Goal: Transaction & Acquisition: Purchase product/service

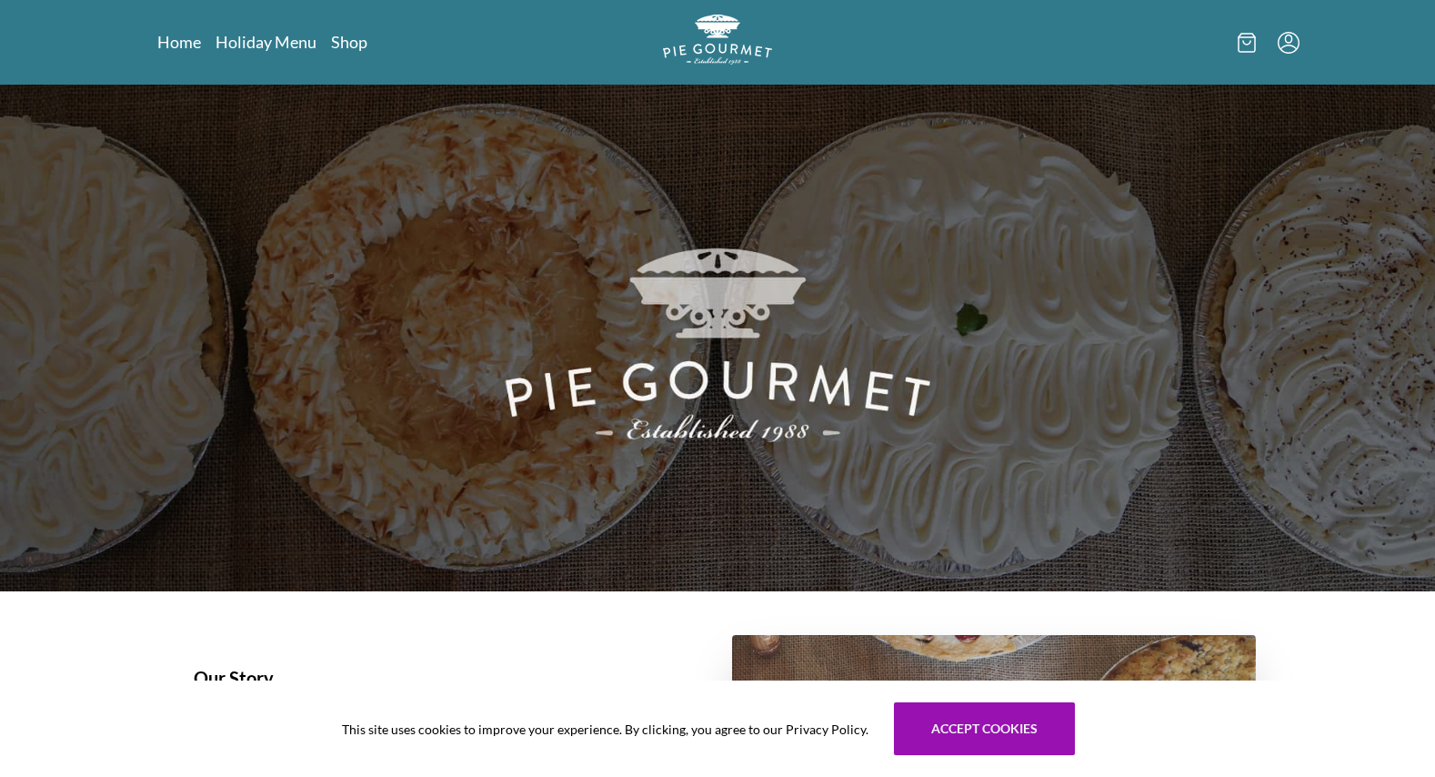
scroll to position [273, 0]
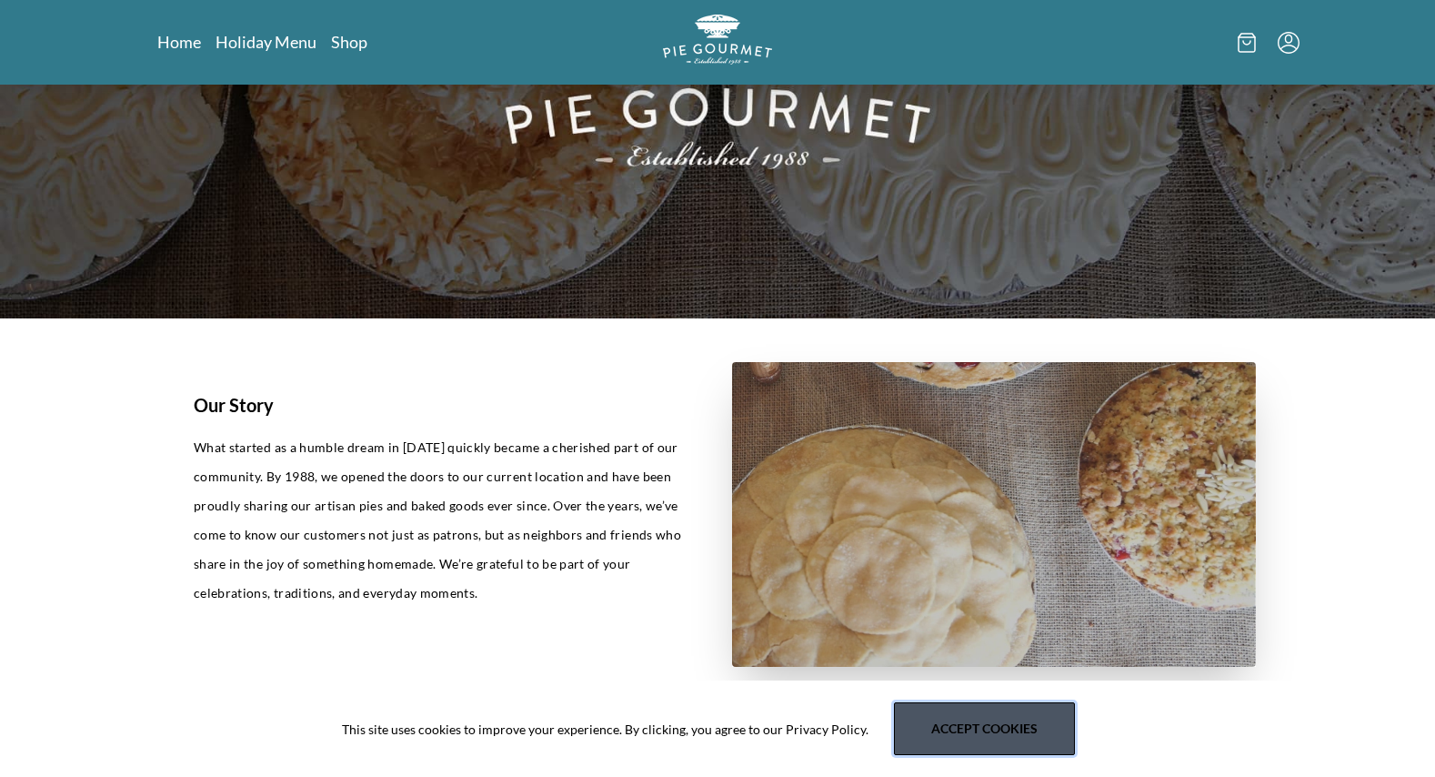
click at [987, 737] on button "Accept cookies" at bounding box center [984, 728] width 181 height 53
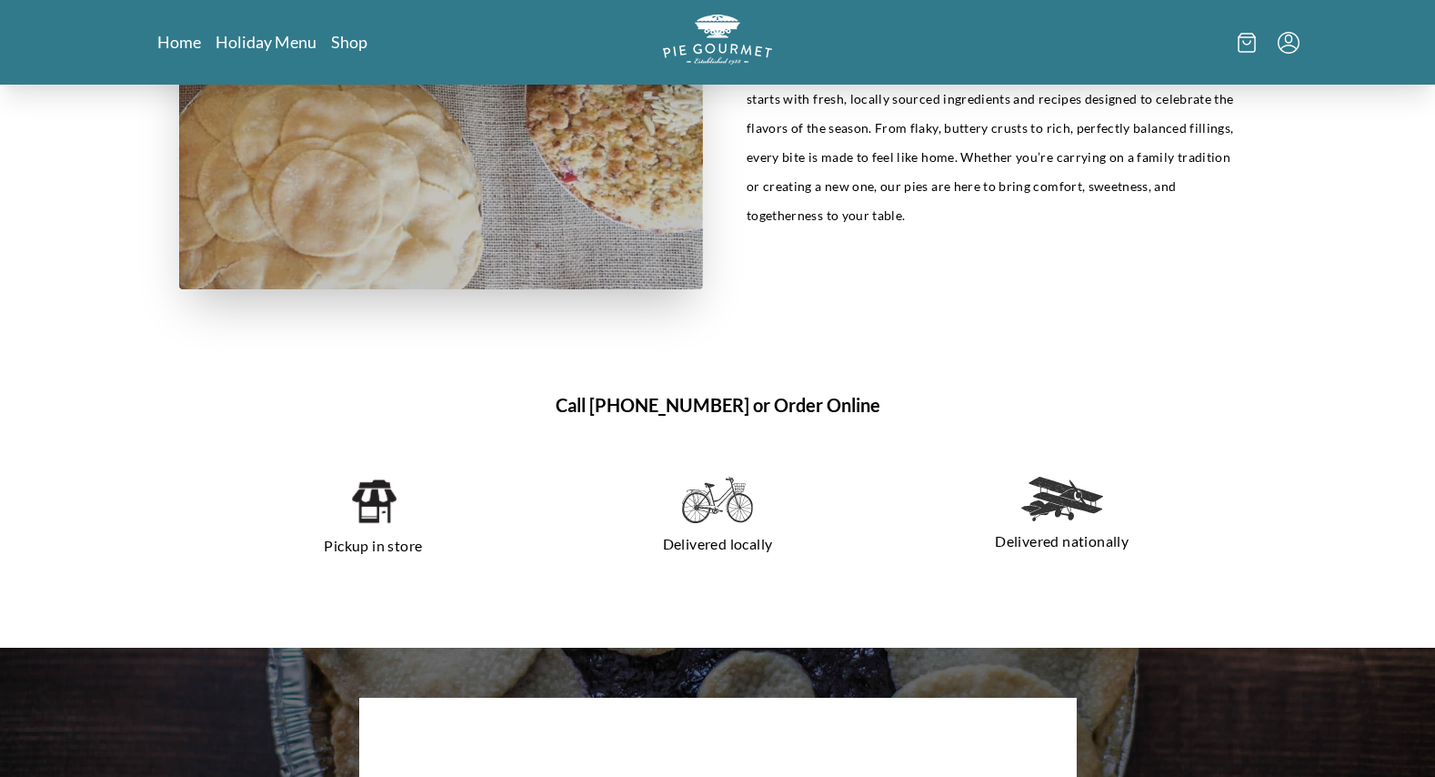
scroll to position [1091, 0]
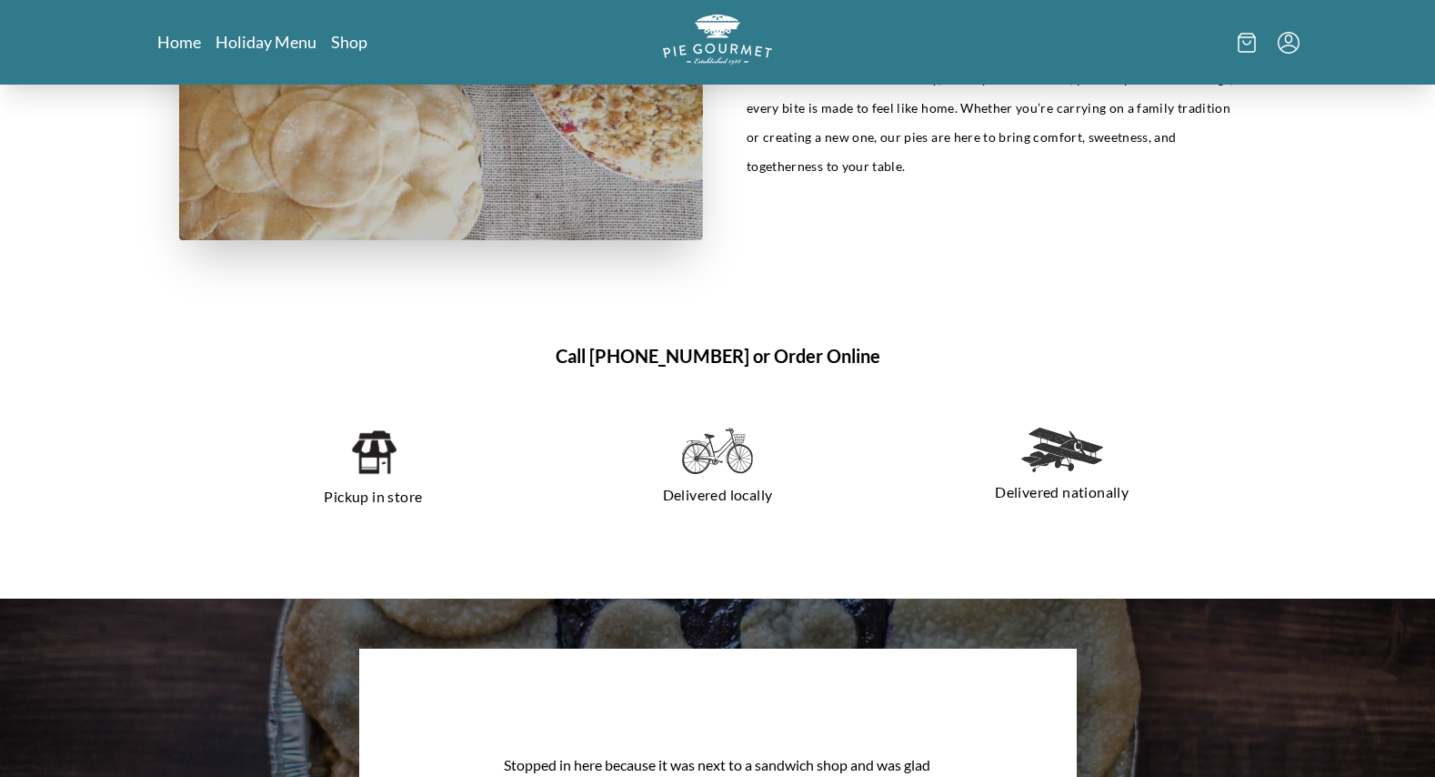
click at [366, 446] on img at bounding box center [373, 451] width 46 height 49
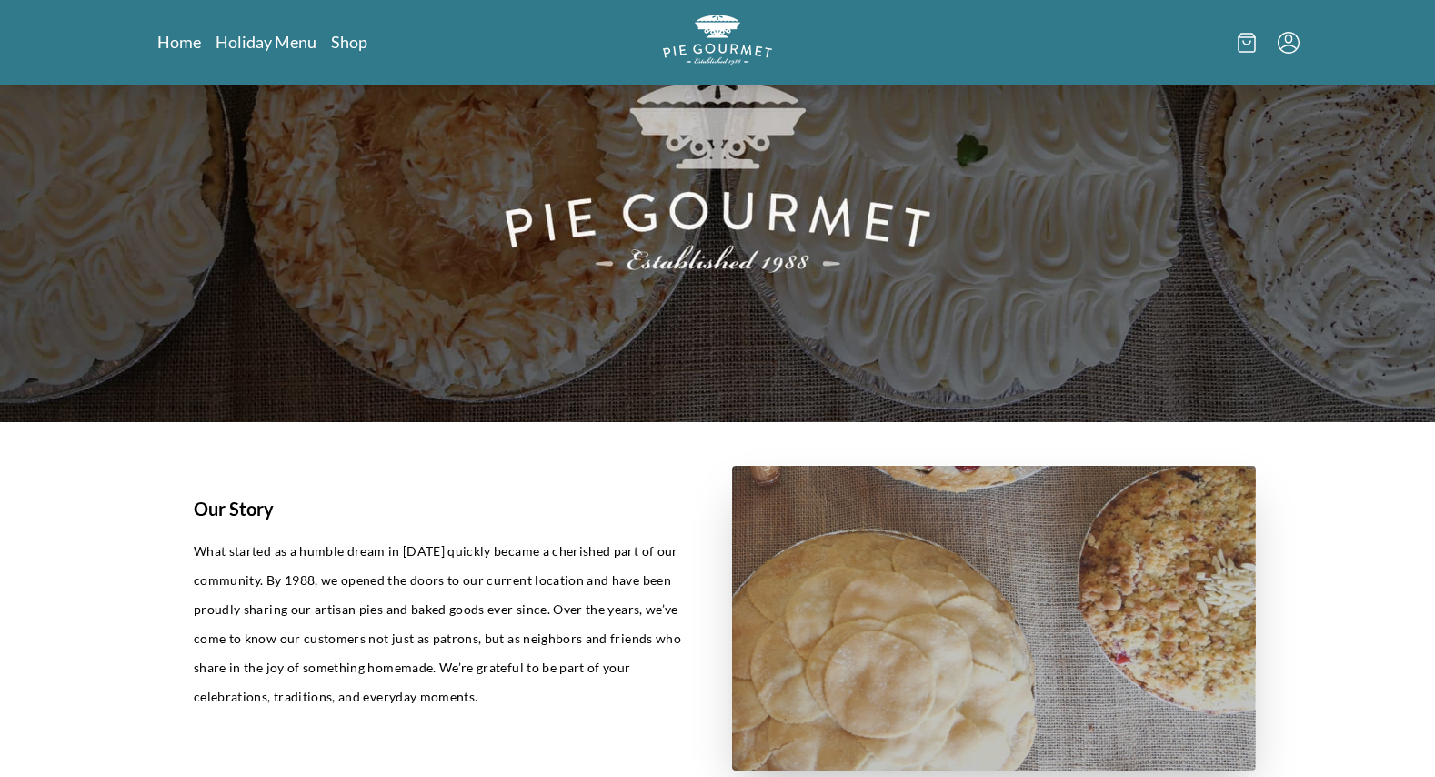
scroll to position [0, 0]
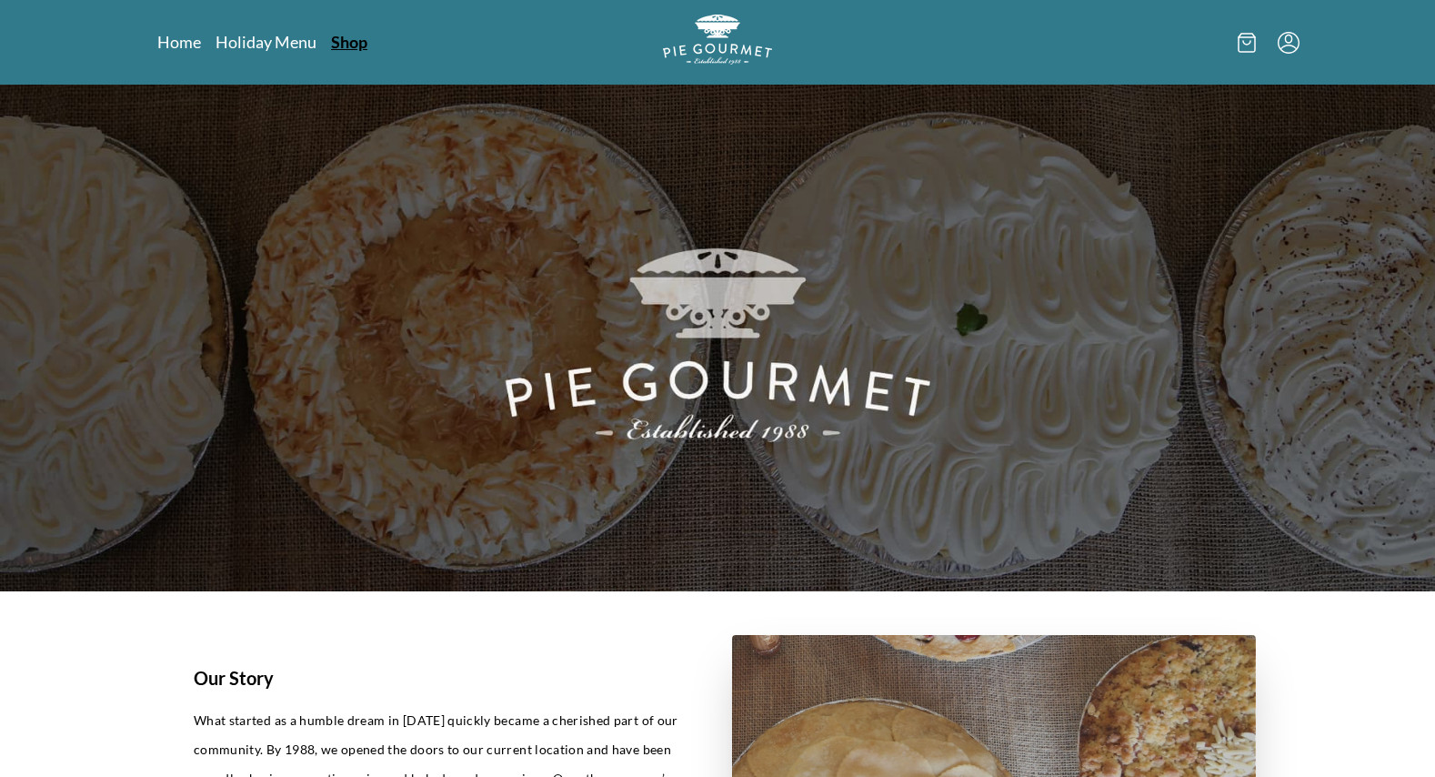
click at [343, 46] on link "Shop" at bounding box center [349, 42] width 36 height 22
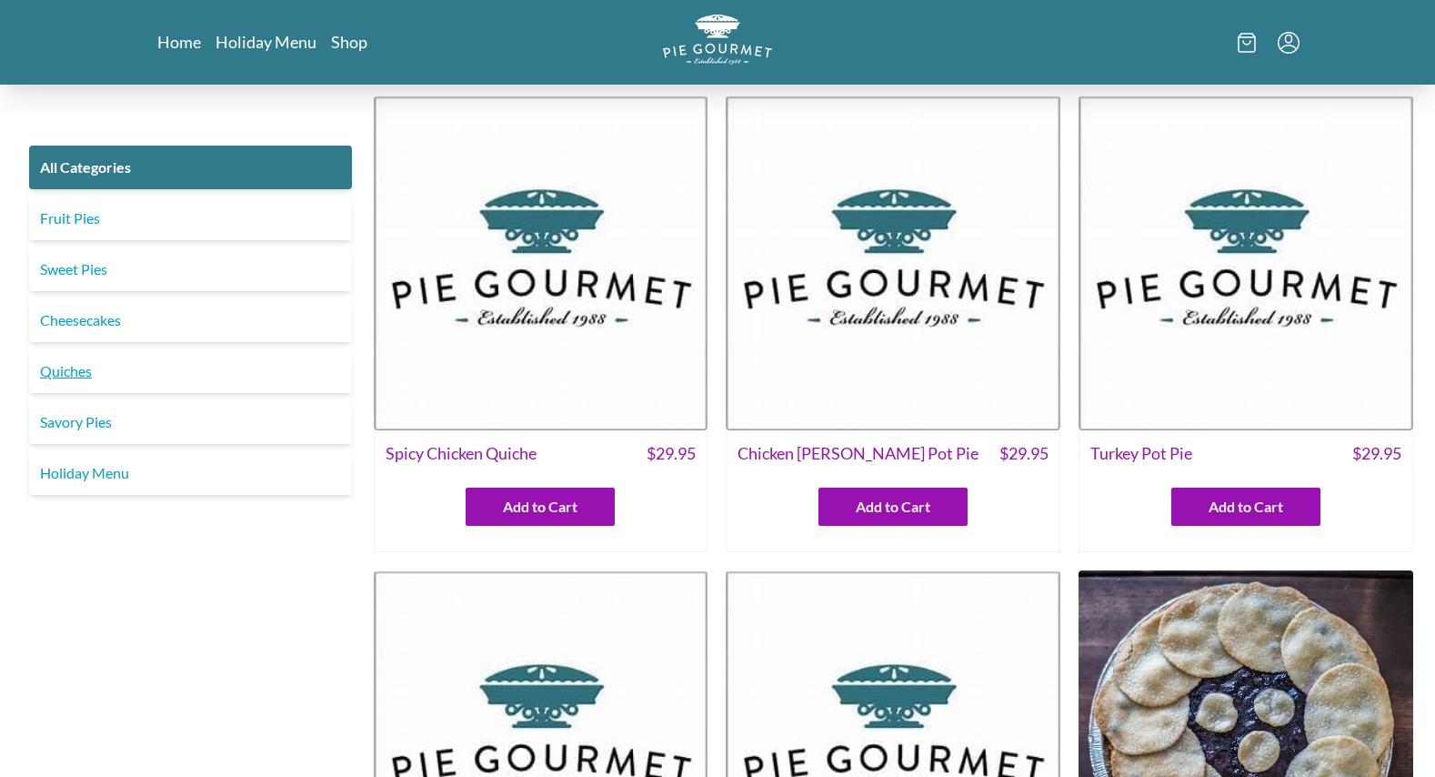
click at [75, 370] on link "Quiches" at bounding box center [190, 371] width 323 height 44
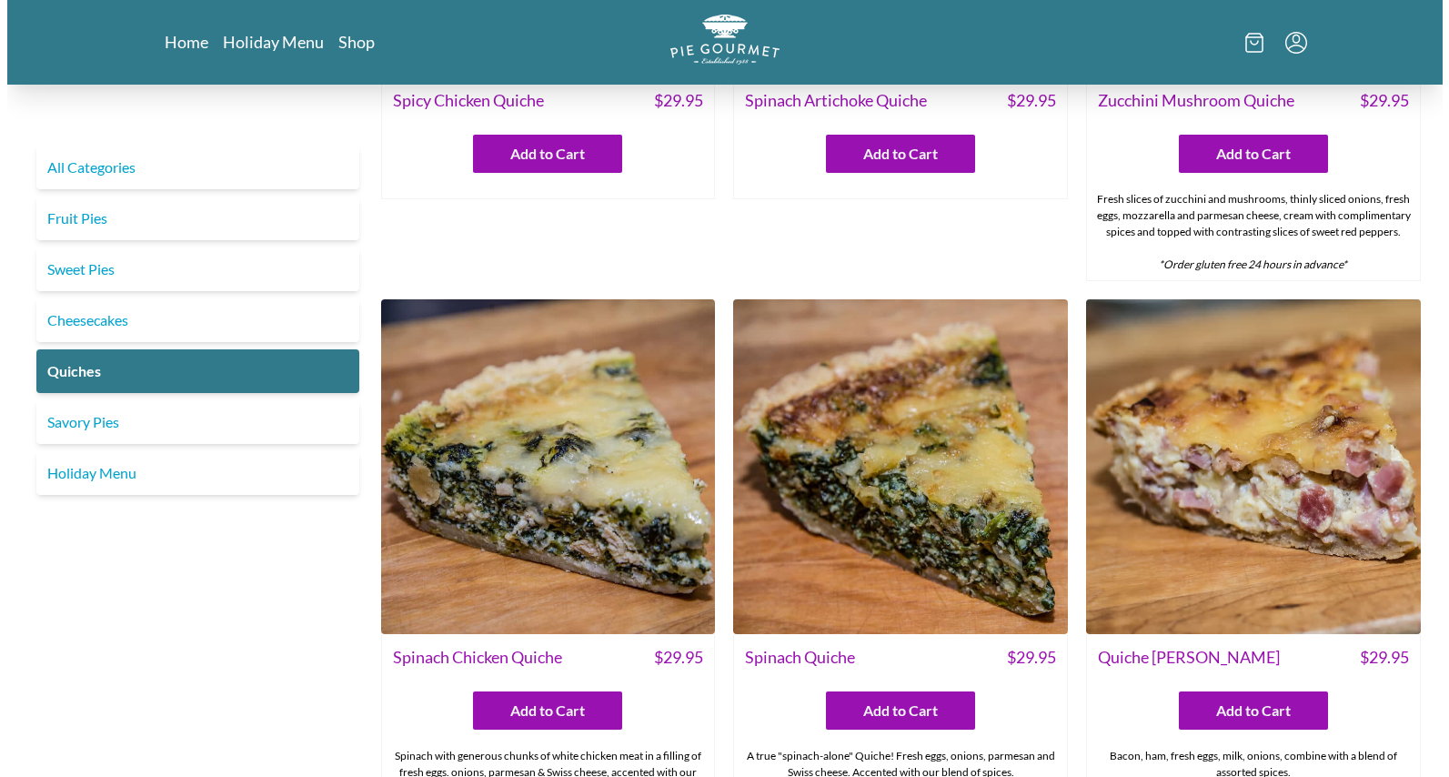
scroll to position [455, 0]
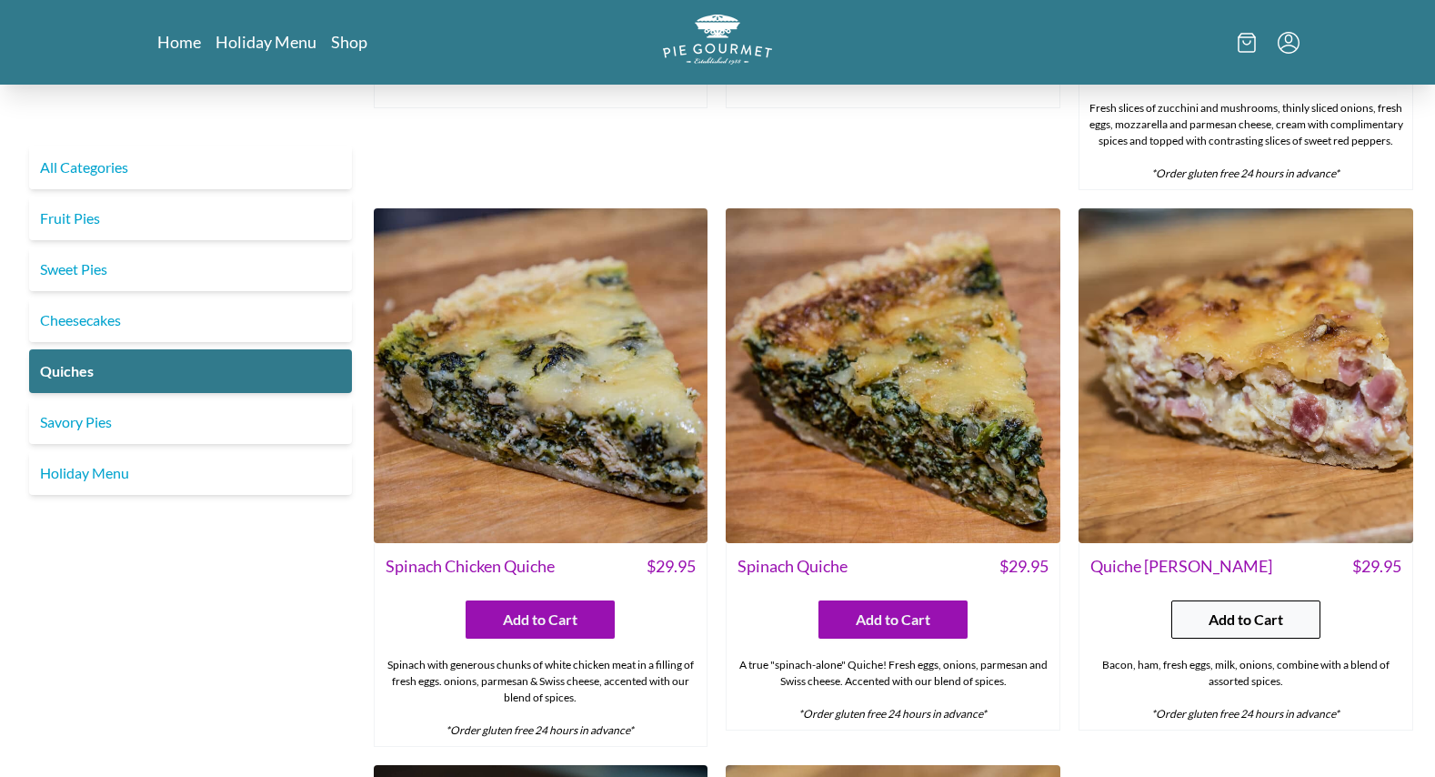
click at [1247, 624] on span "Add to Cart" at bounding box center [1246, 619] width 75 height 22
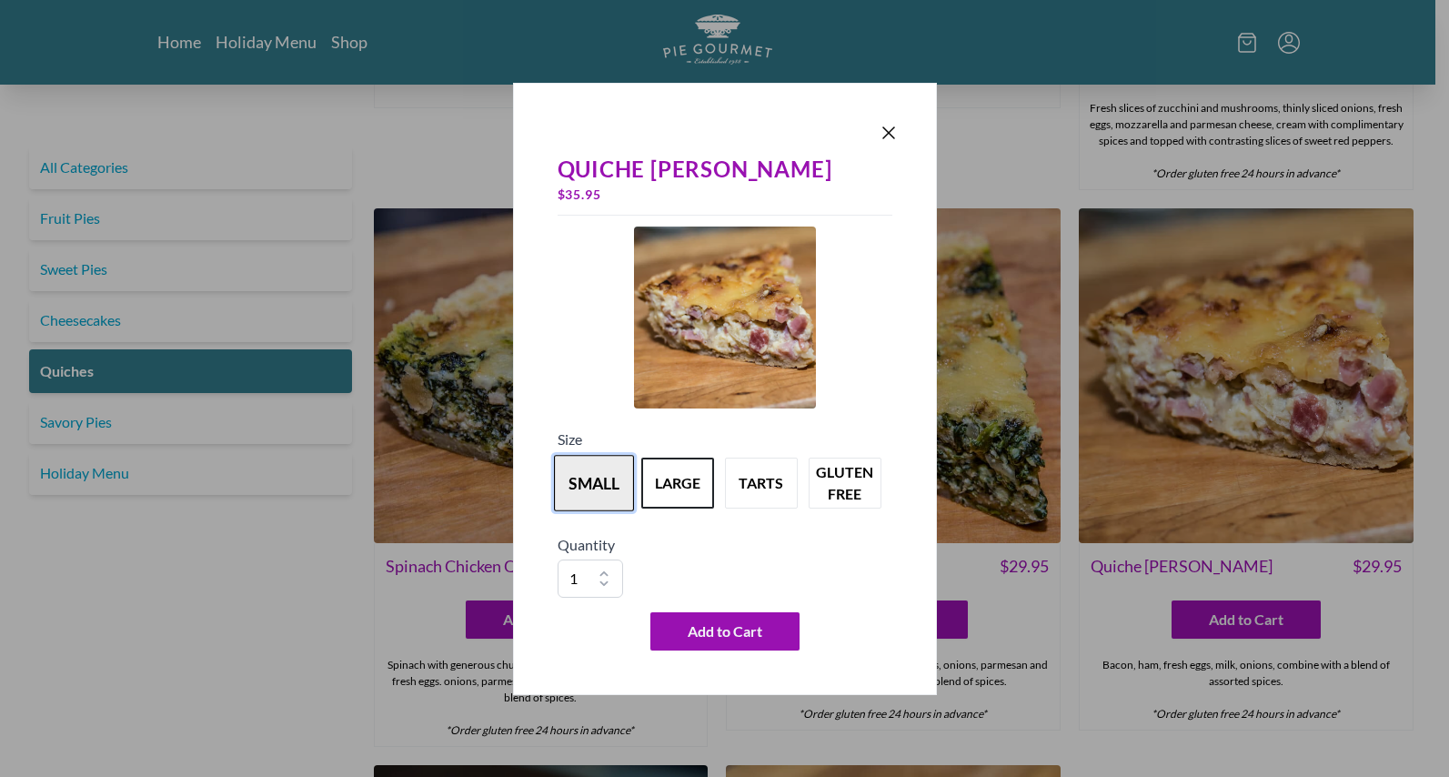
click at [571, 459] on button "small" at bounding box center [594, 483] width 80 height 56
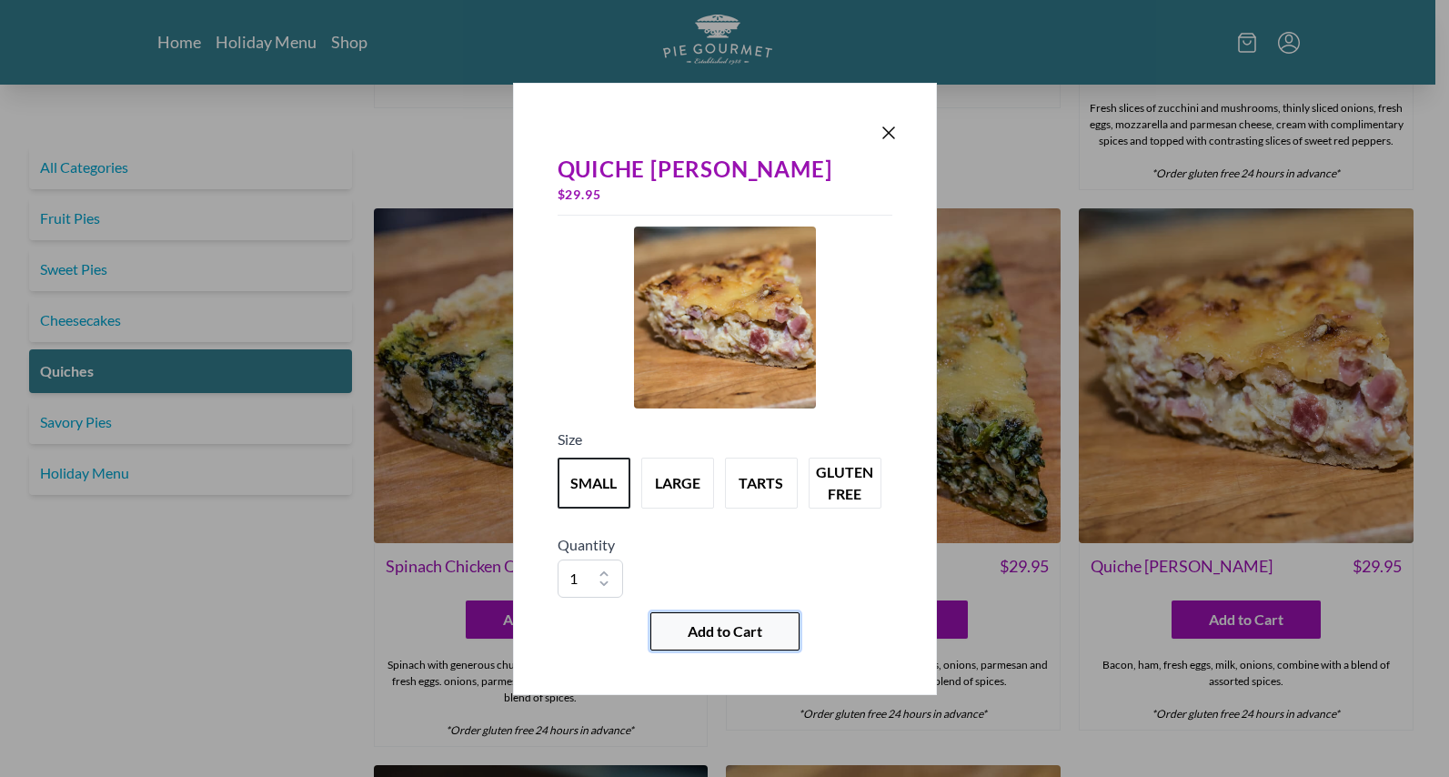
click at [728, 635] on span "Add to Cart" at bounding box center [725, 631] width 75 height 22
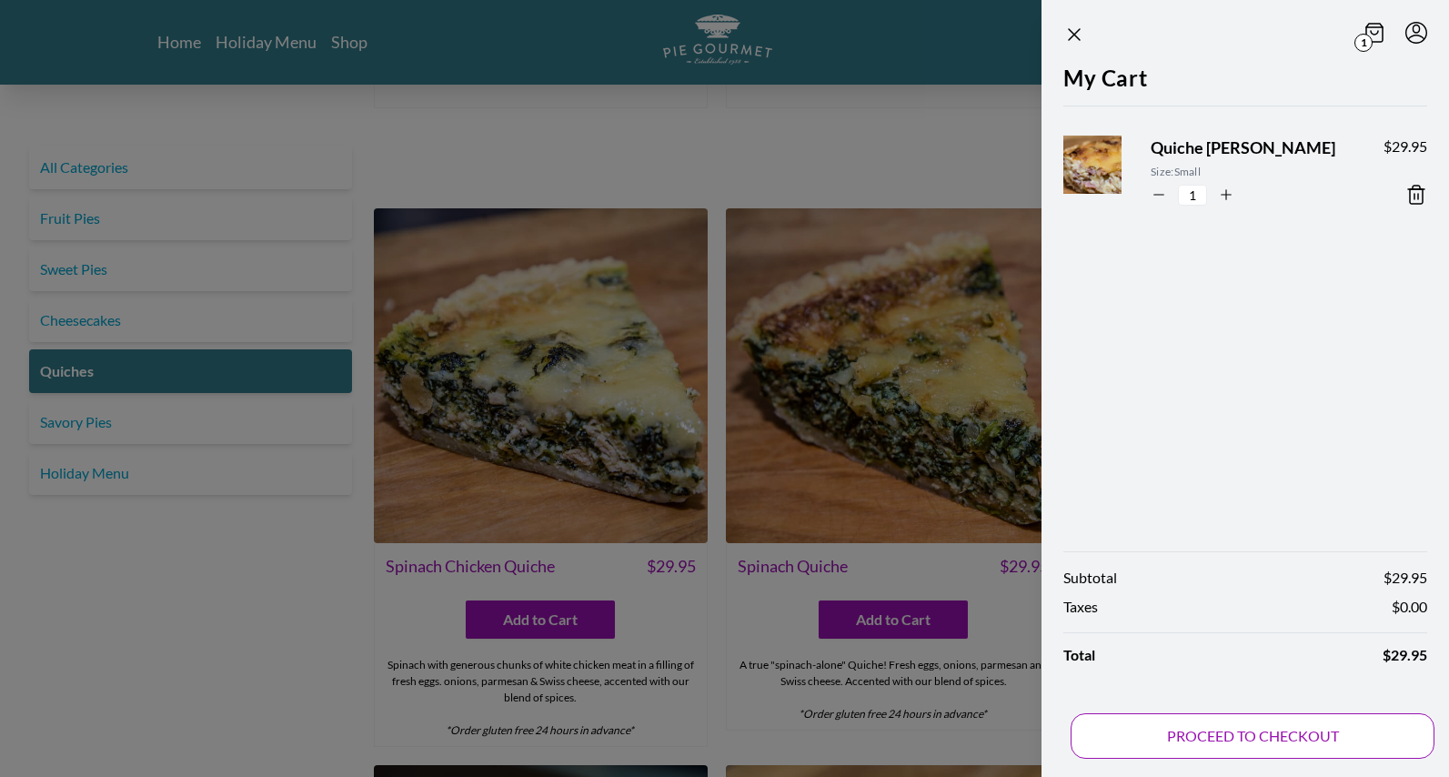
click at [1283, 736] on button "PROCEED TO CHECKOUT" at bounding box center [1252, 735] width 364 height 45
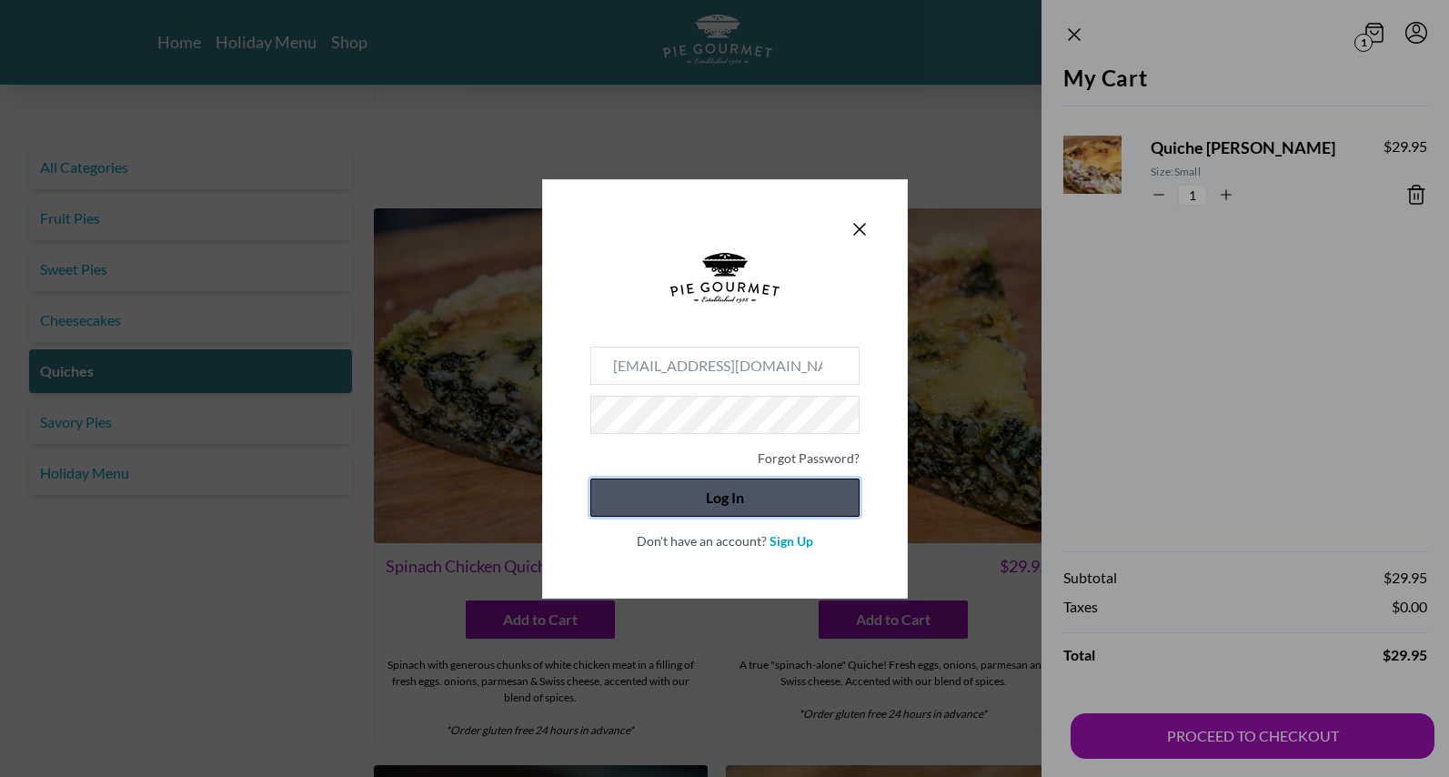
click at [723, 497] on button "Log In" at bounding box center [724, 497] width 269 height 38
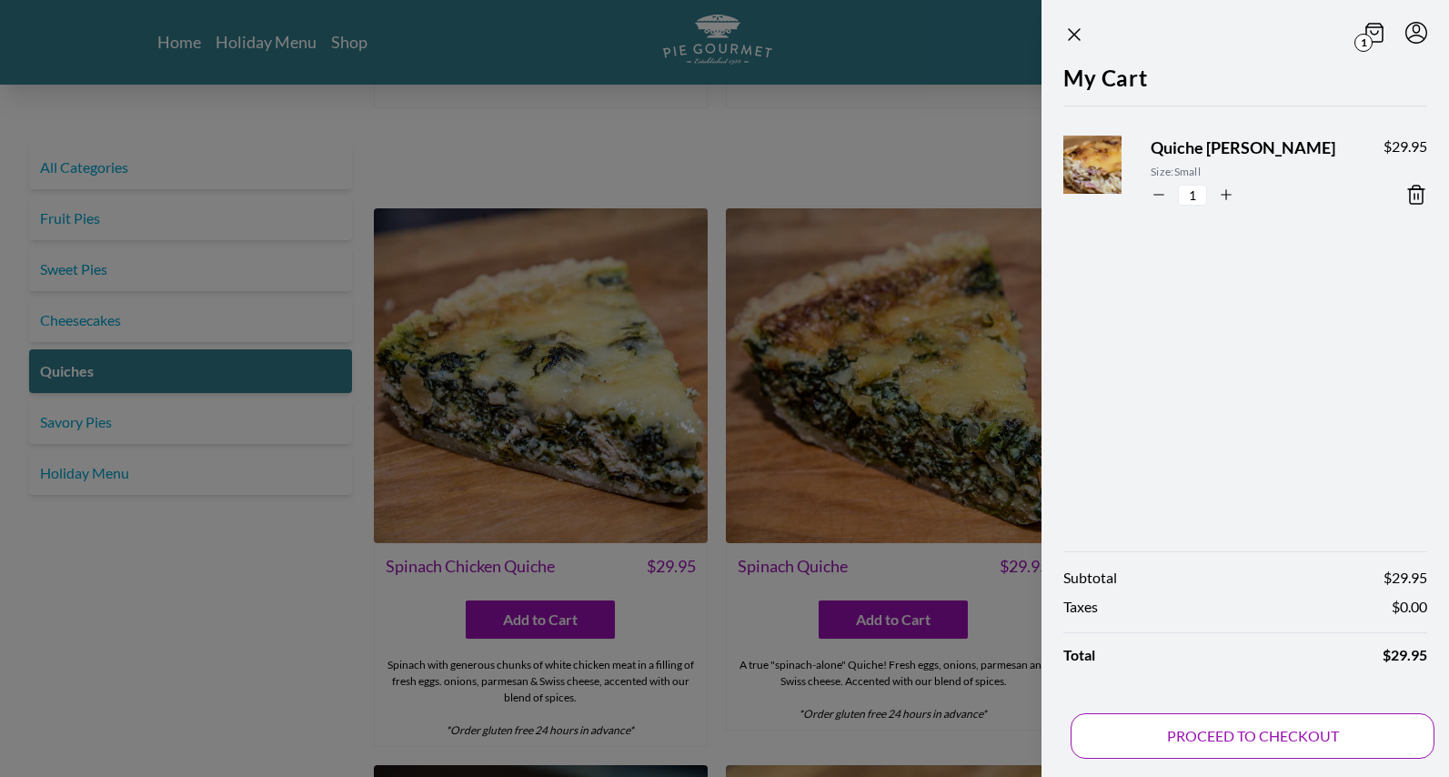
click at [1260, 734] on button "PROCEED TO CHECKOUT" at bounding box center [1252, 735] width 364 height 45
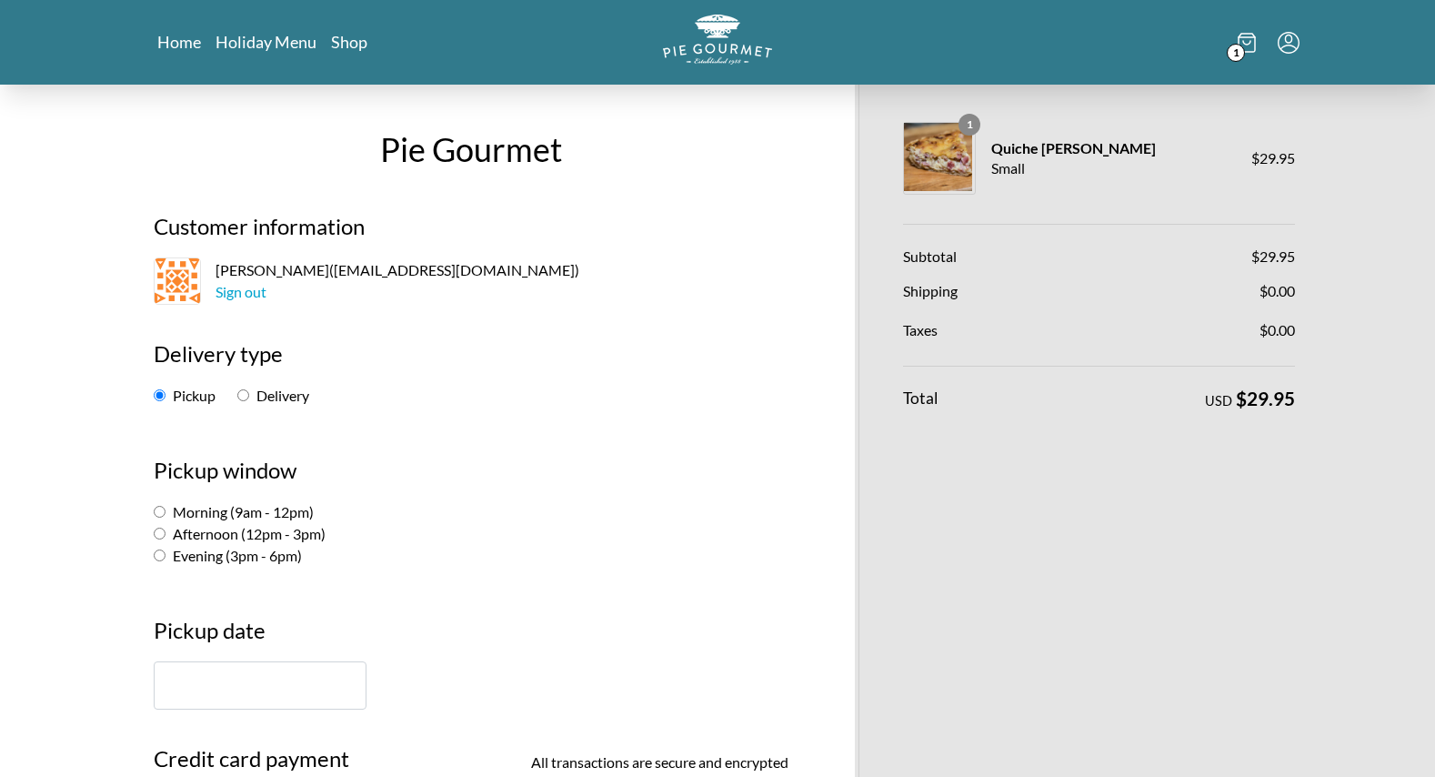
click at [162, 512] on input "Morning (9am - 12pm)" at bounding box center [160, 512] width 12 height 12
radio input "true"
click at [219, 677] on input "text" at bounding box center [260, 685] width 213 height 48
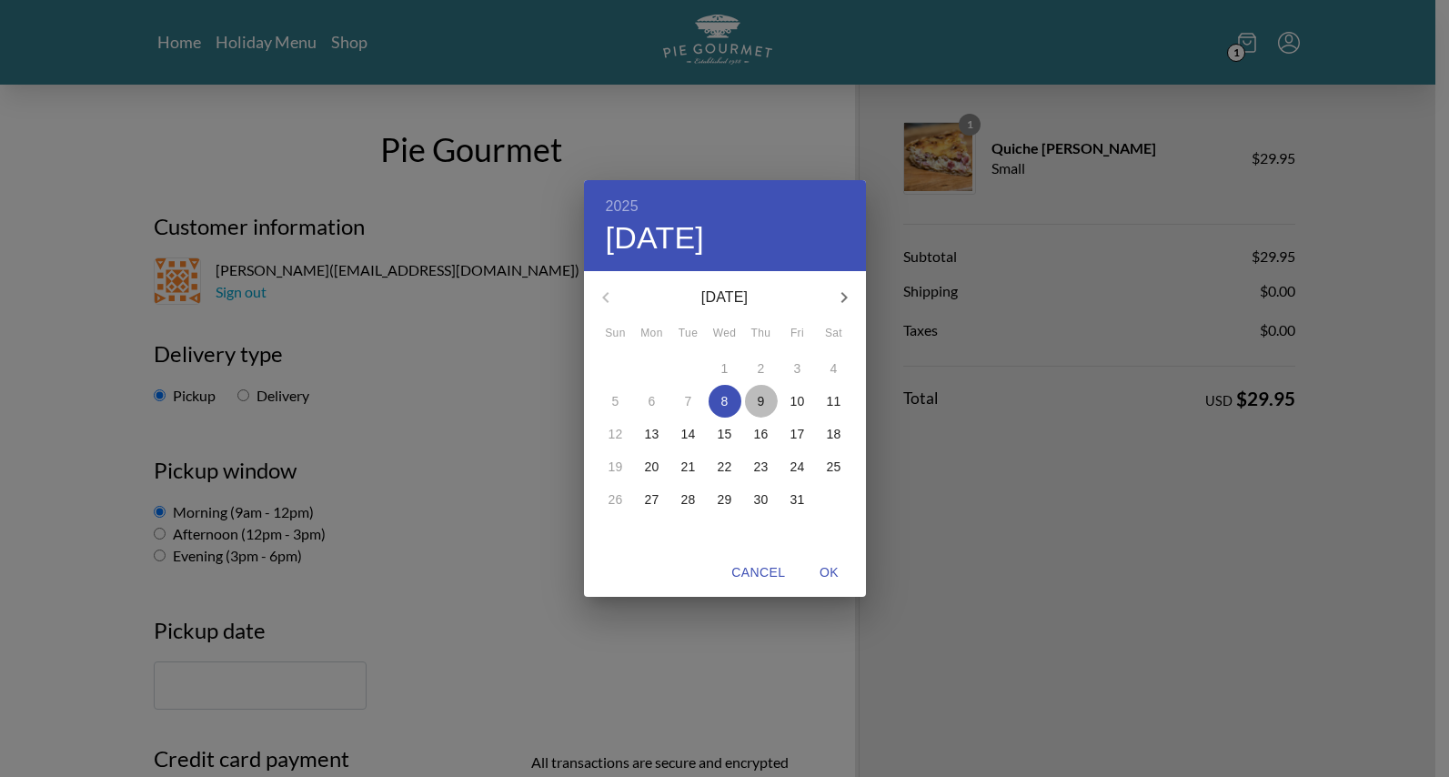
click at [758, 397] on p "9" at bounding box center [761, 401] width 7 height 18
click at [835, 567] on span "OK" at bounding box center [830, 572] width 44 height 23
type input "[DATE]"
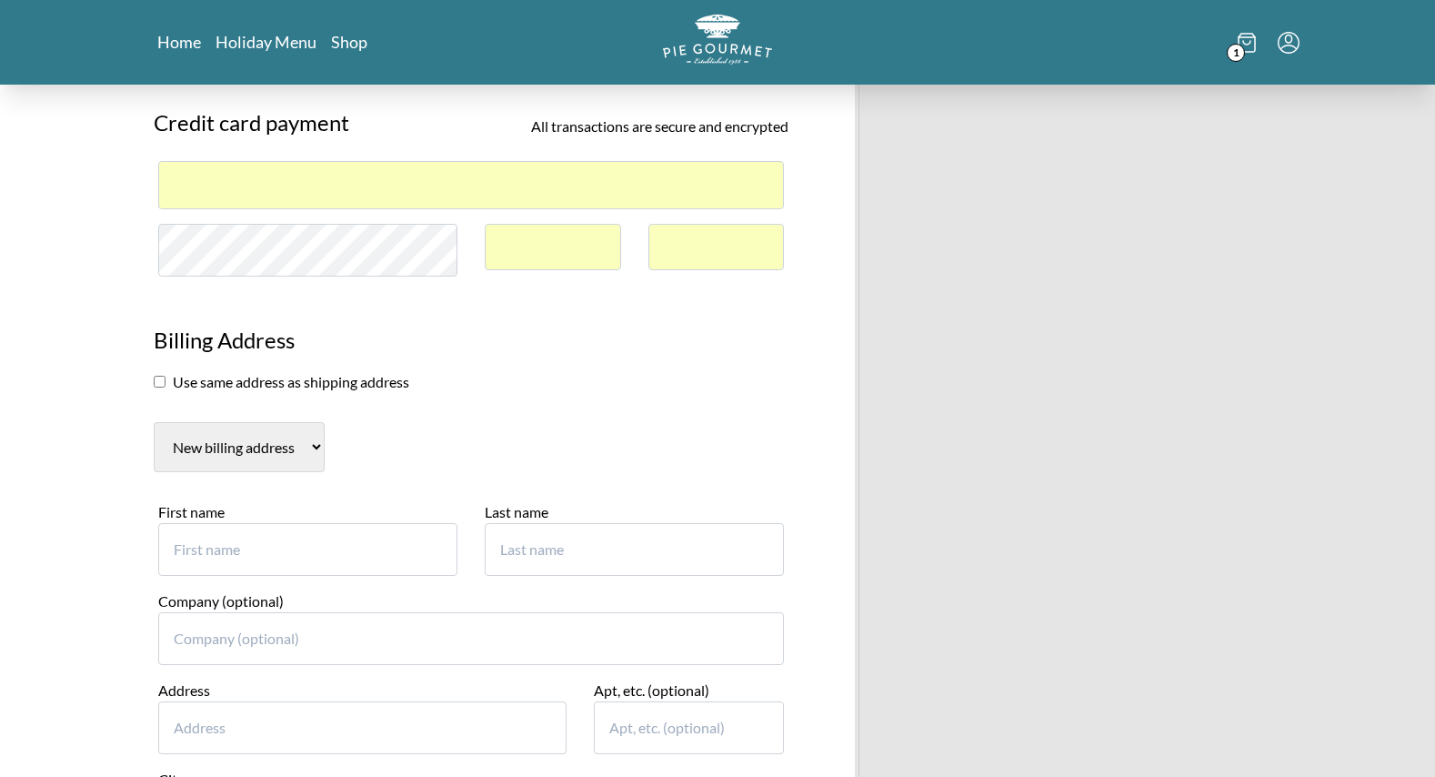
scroll to position [637, 0]
click at [345, 555] on input "First name" at bounding box center [307, 548] width 299 height 53
type input "[PERSON_NAME]"
type input "2"
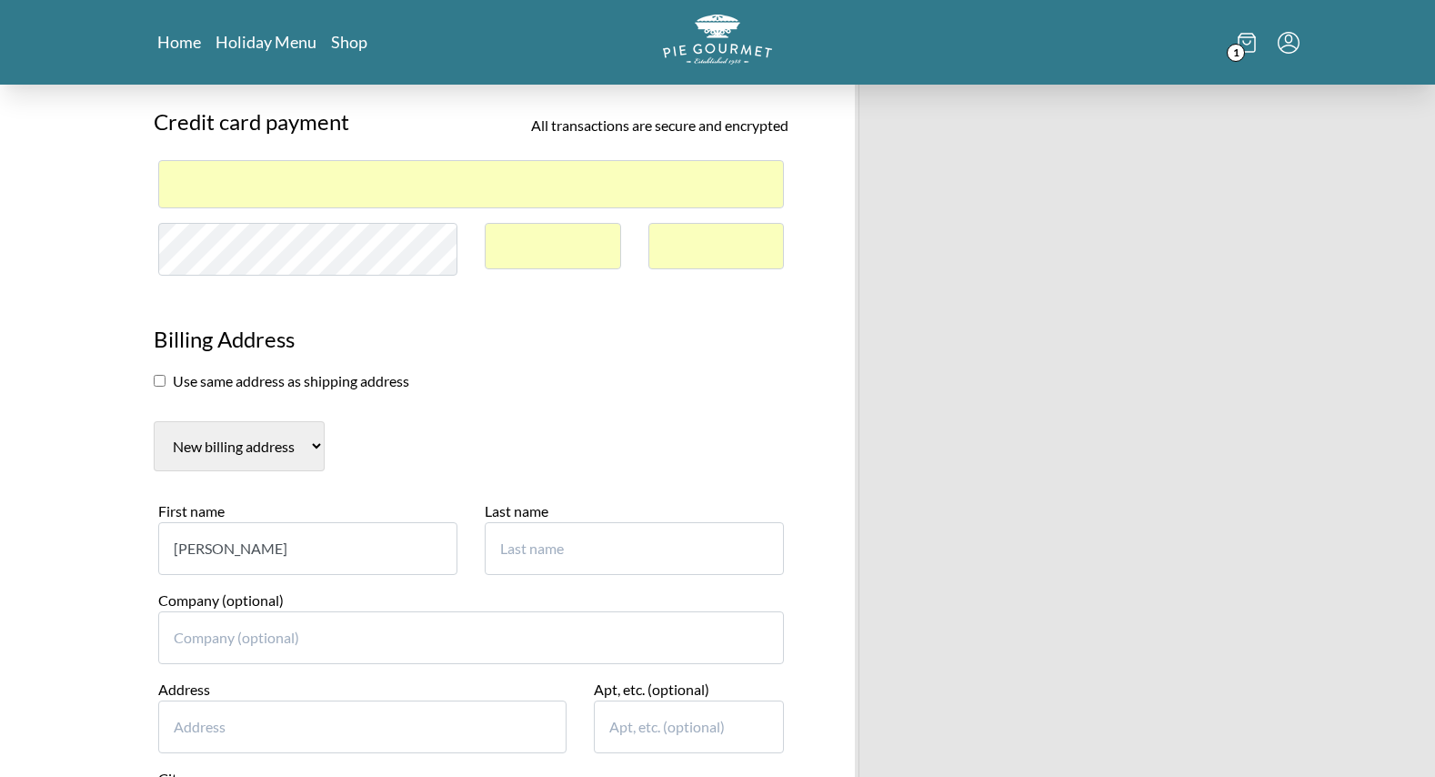
type input "2"
type input "[PERSON_NAME]"
type input "Self"
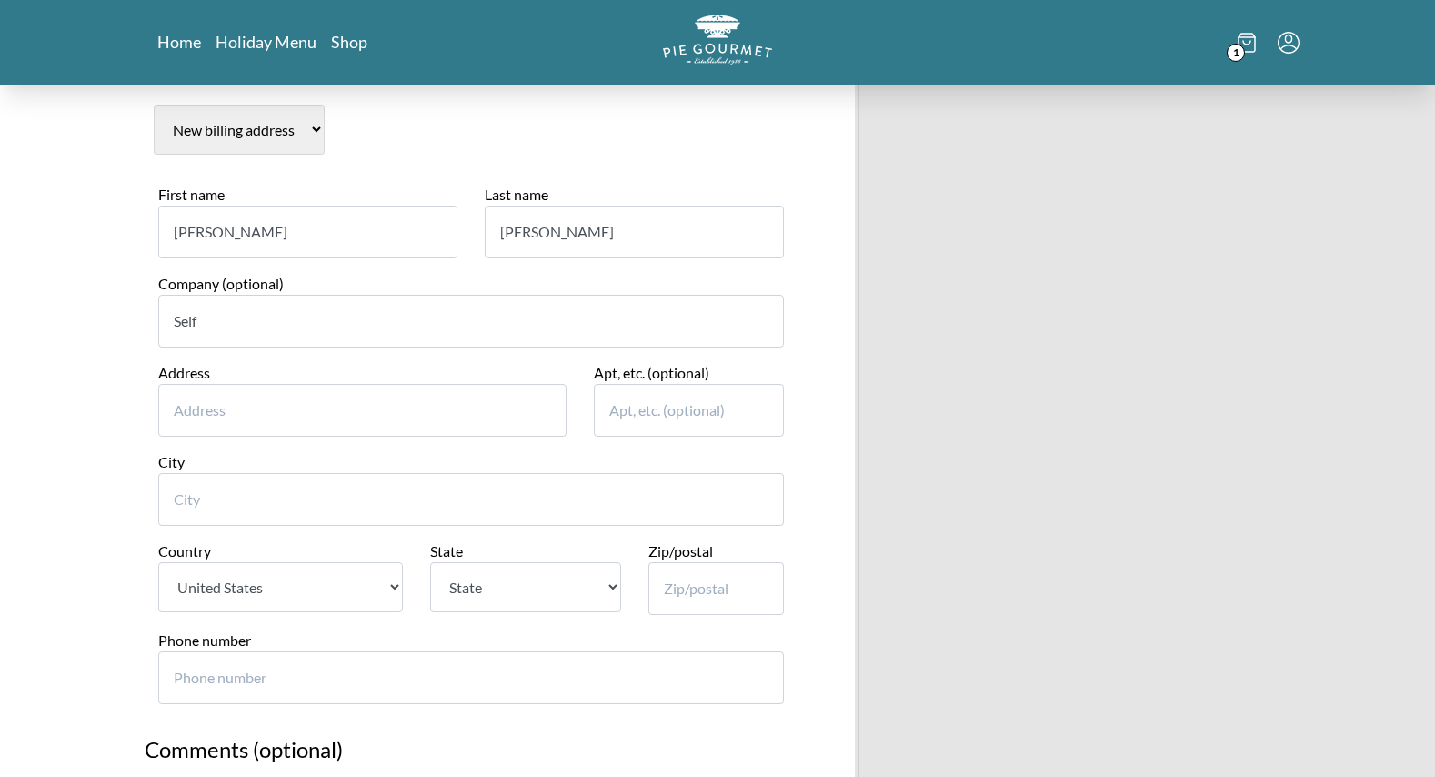
scroll to position [1000, 0]
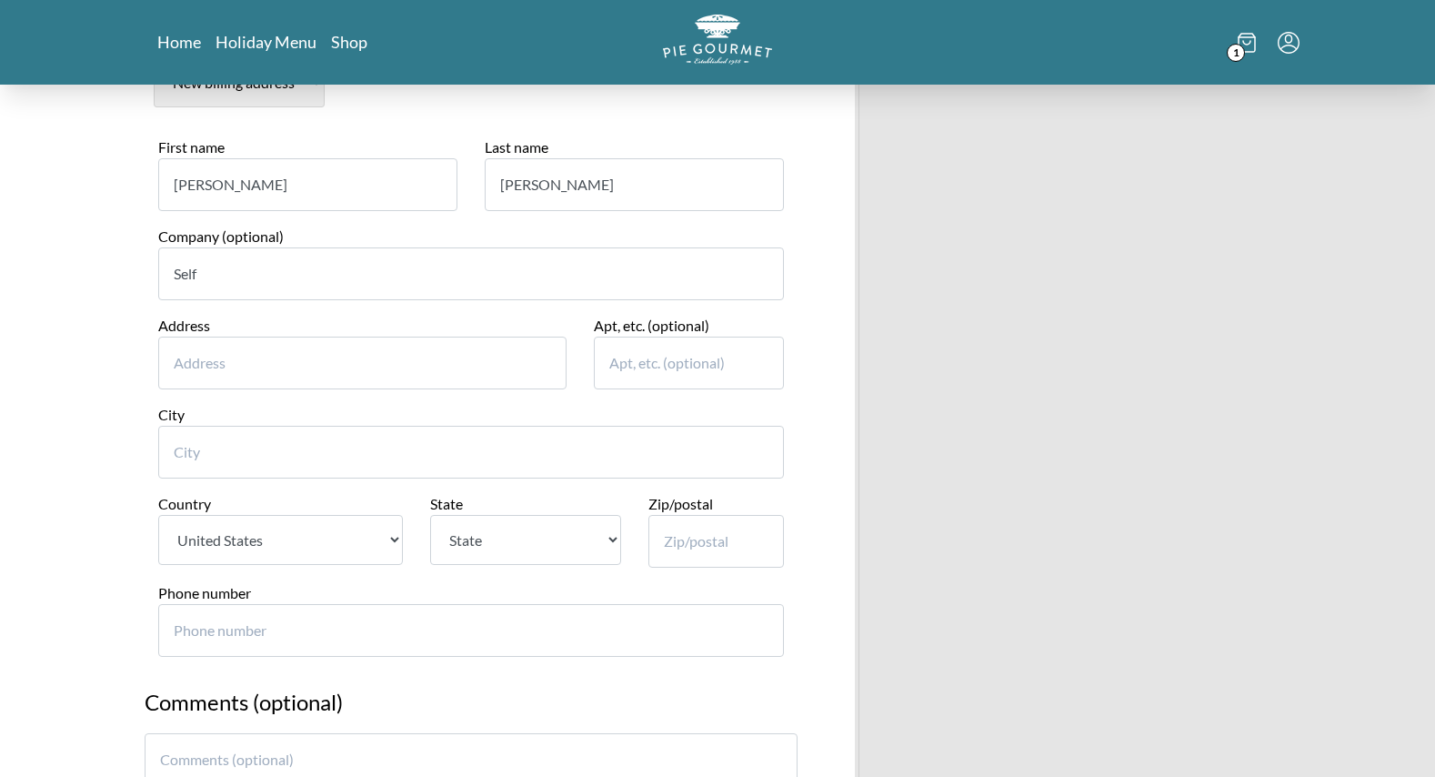
click at [304, 376] on input "Address" at bounding box center [362, 362] width 408 height 53
type input "[STREET_ADDRESS]"
type input "[GEOGRAPHIC_DATA]"
select select "VA"
type input "22046-4326"
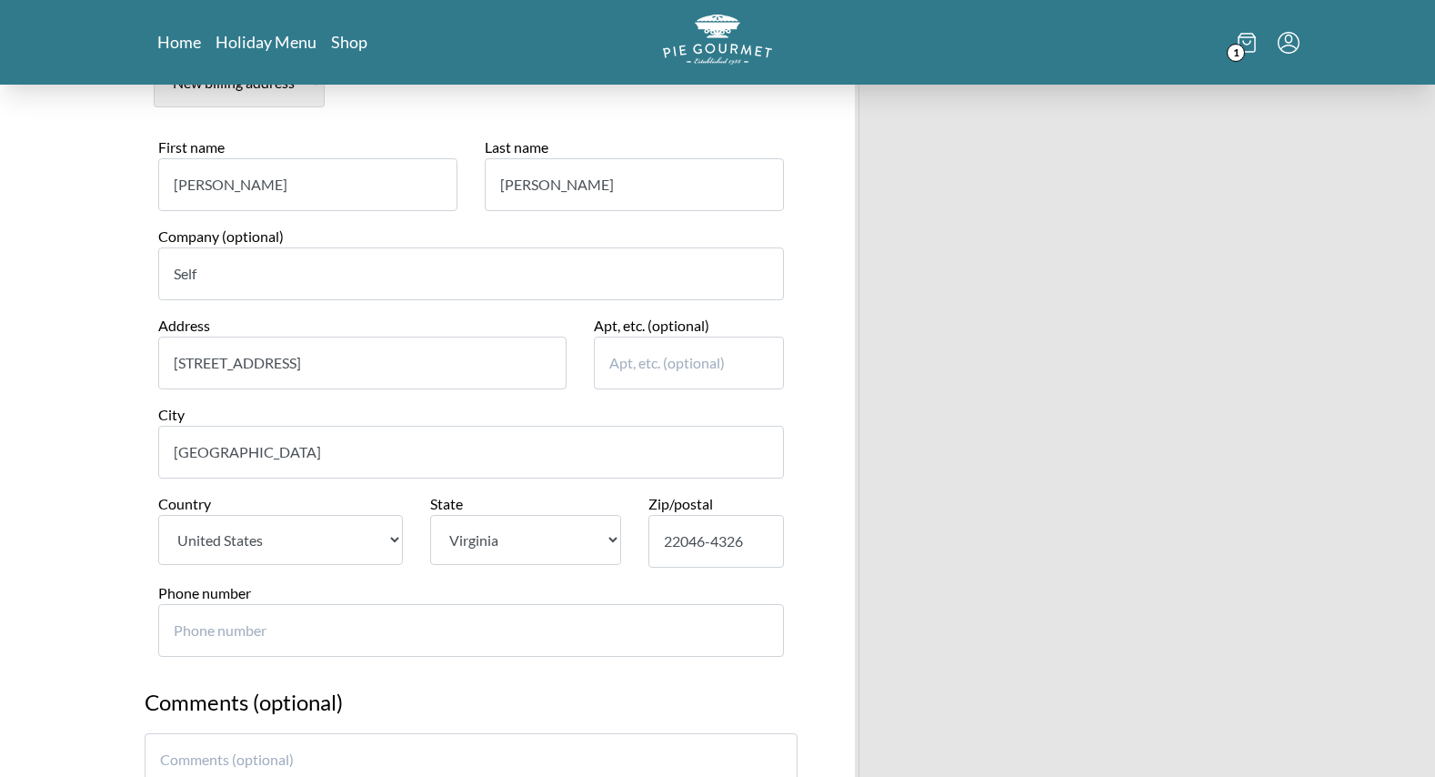
type input "7035935697"
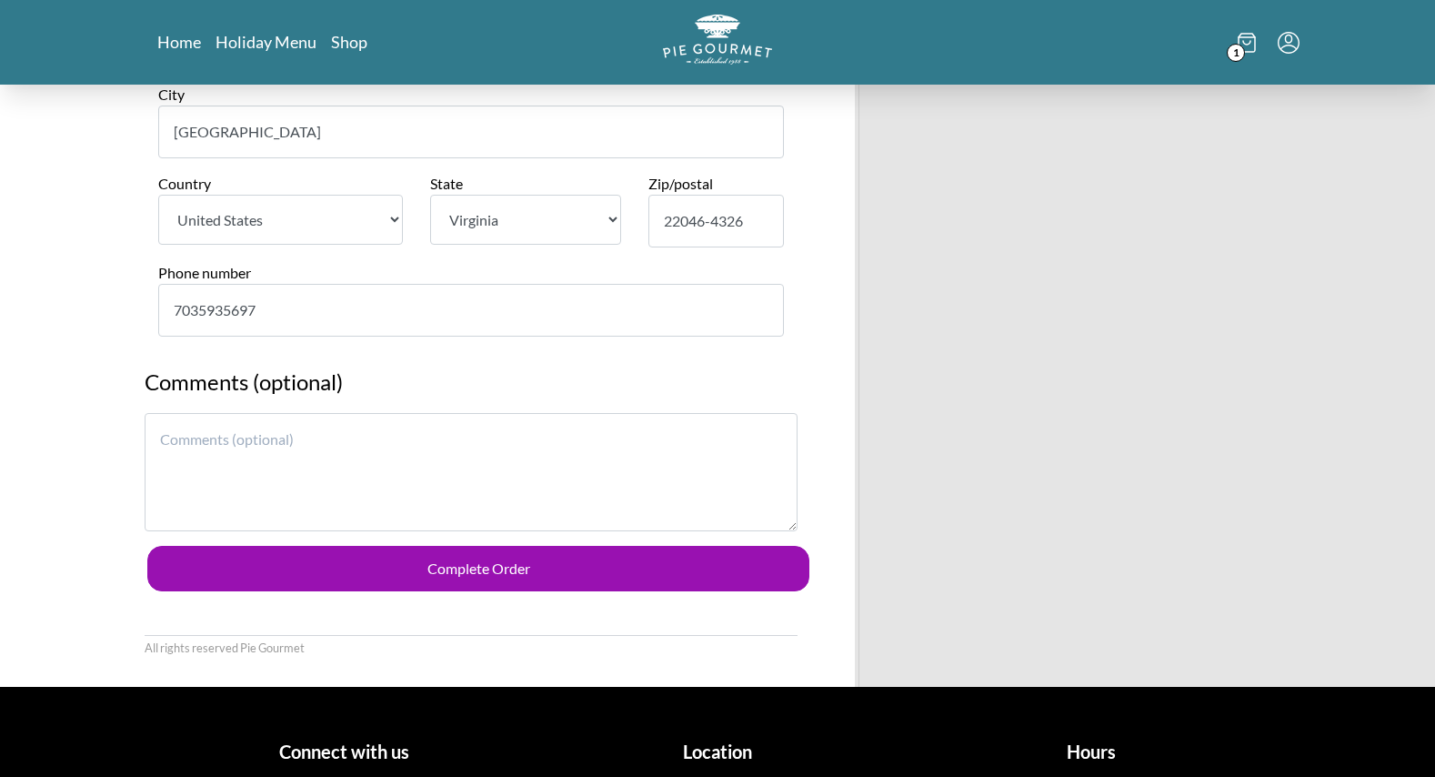
scroll to position [1364, 0]
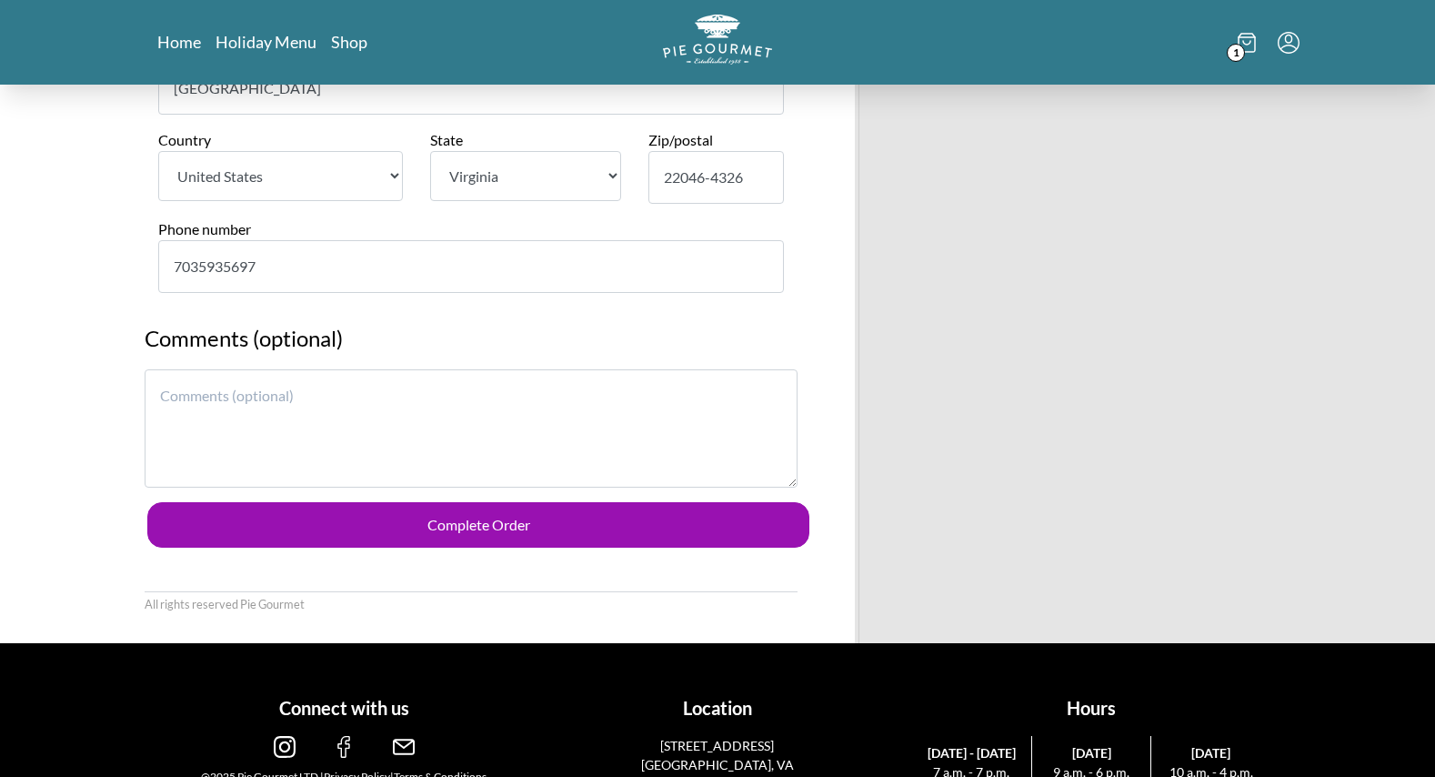
click at [437, 440] on textarea at bounding box center [471, 428] width 653 height 118
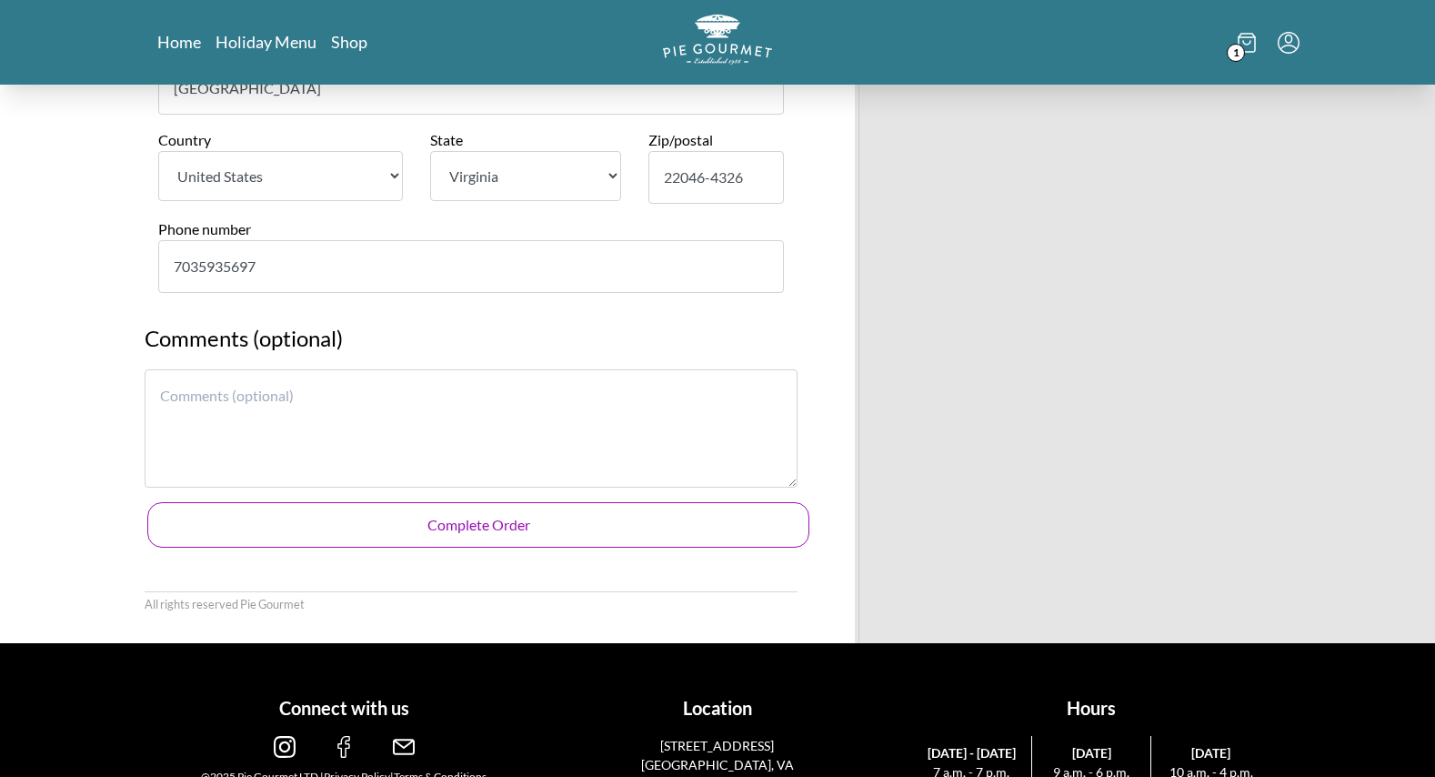
click at [469, 524] on button "Complete Order" at bounding box center [478, 524] width 662 height 45
